Goal: Task Accomplishment & Management: Manage account settings

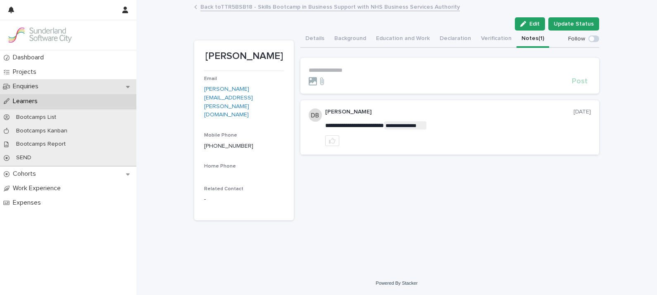
click at [30, 93] on div "Enquiries" at bounding box center [68, 86] width 136 height 14
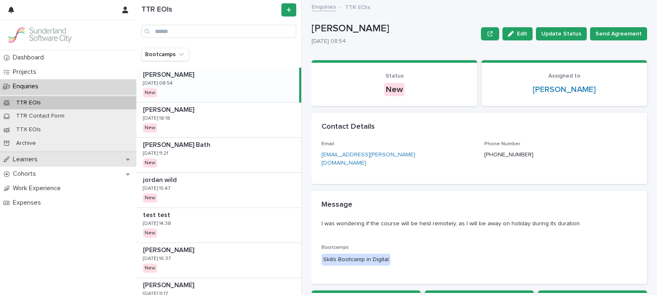
click at [28, 161] on p "Learners" at bounding box center [26, 160] width 35 height 8
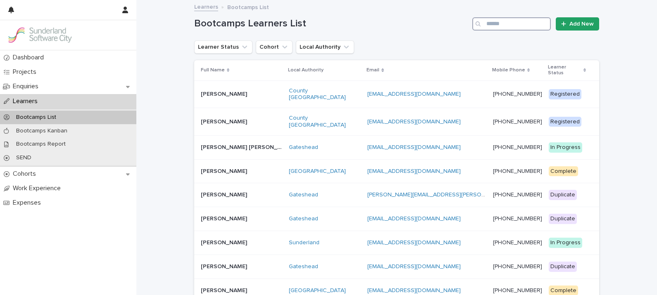
click at [515, 25] on input "Search" at bounding box center [511, 23] width 78 height 13
type input "**********"
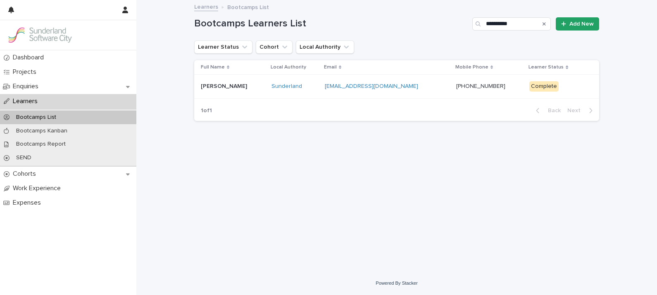
click at [235, 89] on p at bounding box center [233, 86] width 64 height 7
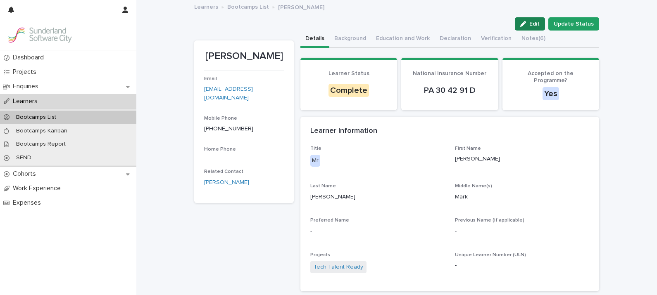
click at [527, 27] on button "Edit" at bounding box center [530, 23] width 30 height 13
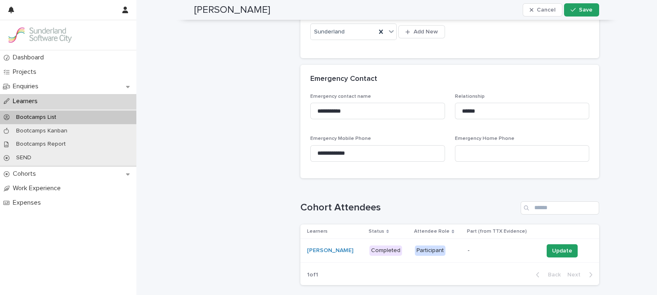
scroll to position [543, 0]
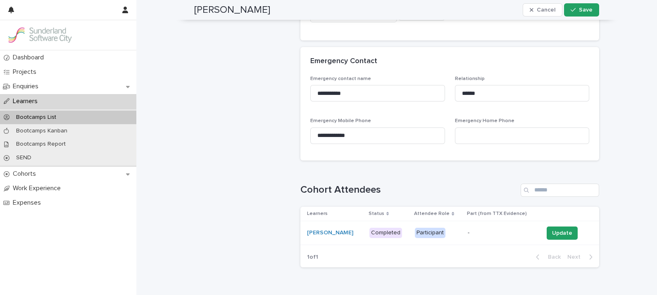
click at [549, 222] on td "Update" at bounding box center [569, 233] width 59 height 24
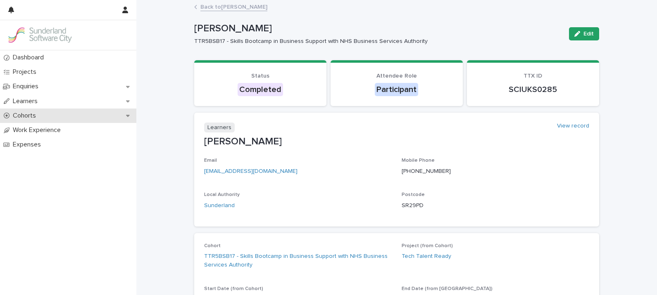
click at [16, 114] on p "Cohorts" at bounding box center [25, 116] width 33 height 8
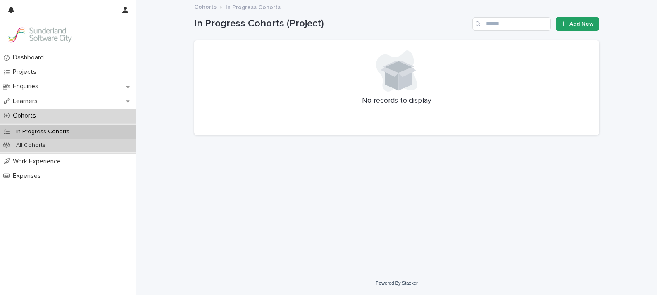
click at [21, 143] on p "All Cohorts" at bounding box center [30, 145] width 43 height 7
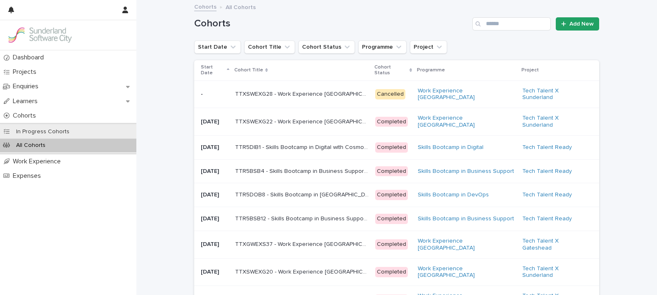
click at [208, 71] on p "Start Date" at bounding box center [213, 70] width 24 height 15
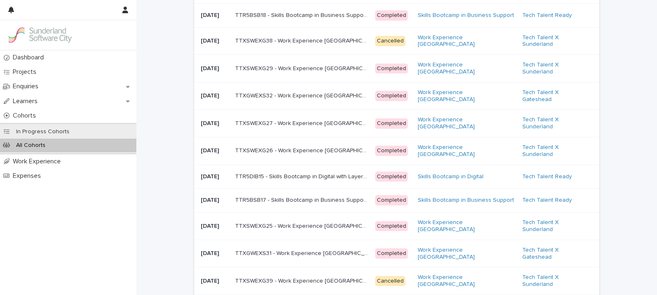
scroll to position [347, 0]
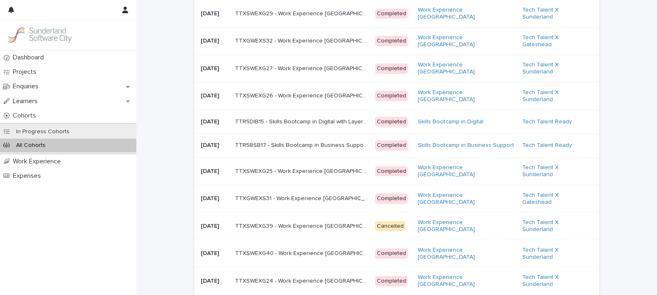
click at [287, 149] on p "TTR5BSB17 - Skills Bootcamp in Business Support with NHS Business Services Auth…" at bounding box center [302, 144] width 135 height 9
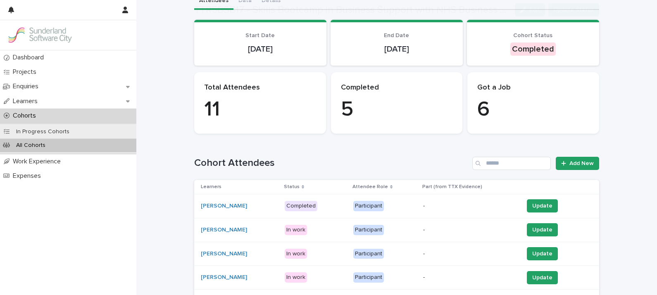
scroll to position [68, 0]
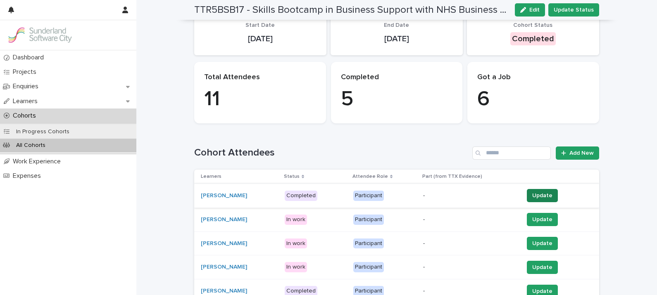
click at [534, 192] on span "Update" at bounding box center [542, 196] width 20 height 8
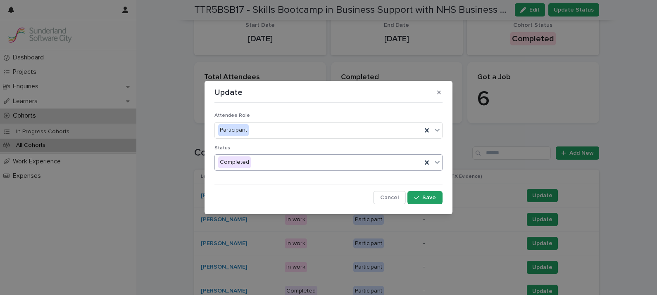
click at [307, 165] on div "Completed" at bounding box center [318, 163] width 207 height 14
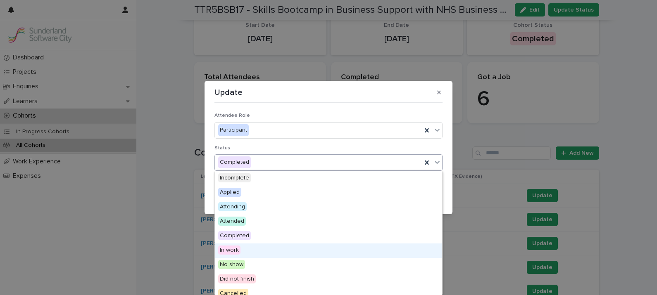
click at [247, 249] on div "In work" at bounding box center [328, 251] width 227 height 14
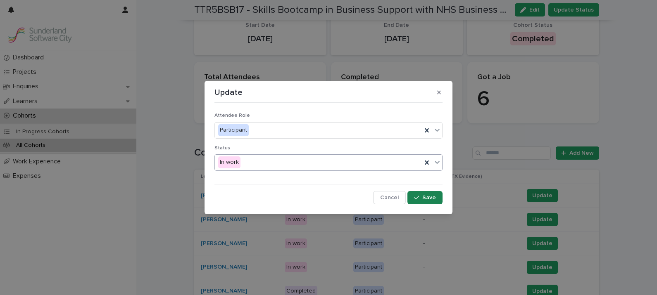
click at [430, 198] on span "Save" at bounding box center [429, 198] width 14 height 6
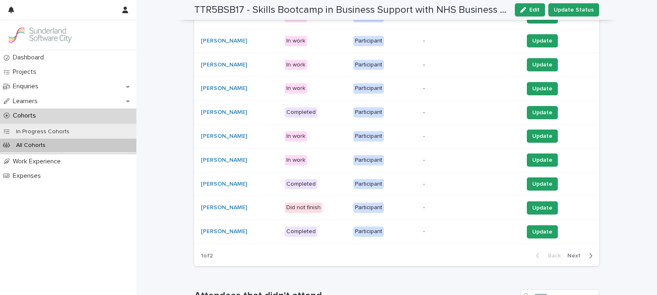
scroll to position [249, 0]
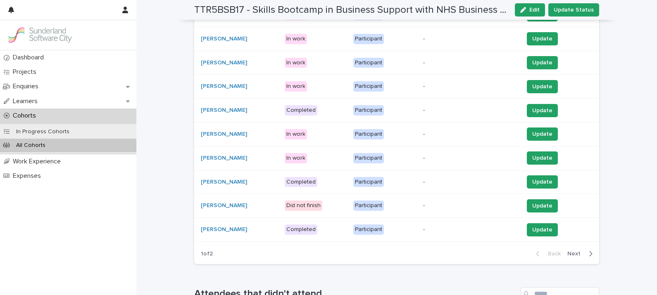
click at [570, 252] on span "Next" at bounding box center [576, 254] width 18 height 6
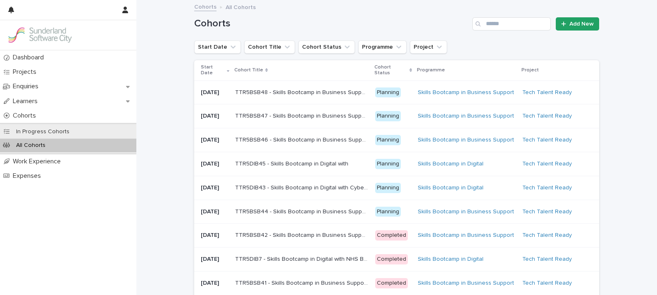
click at [209, 72] on p "Start Date" at bounding box center [213, 70] width 24 height 15
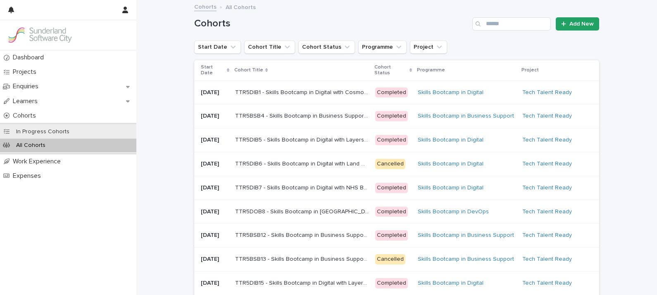
click at [205, 74] on p "Start Date" at bounding box center [213, 70] width 24 height 15
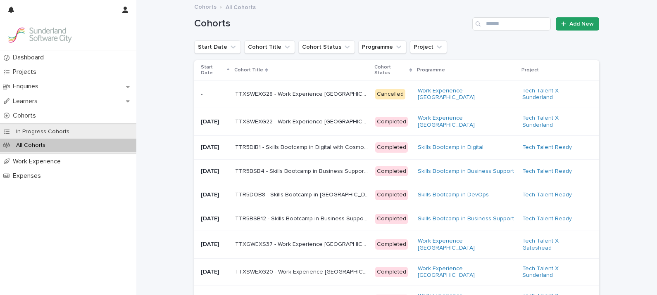
click at [205, 74] on p "Start Date" at bounding box center [213, 70] width 24 height 15
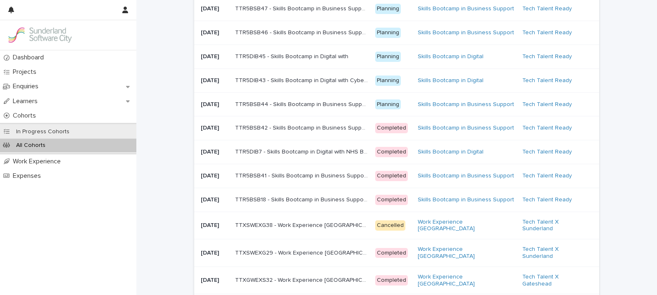
scroll to position [117, 0]
